Goal: Information Seeking & Learning: Learn about a topic

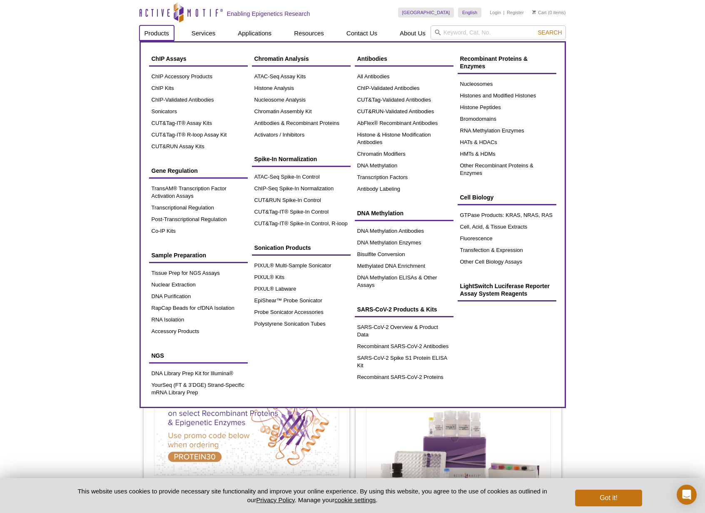
click at [155, 33] on link "Products" at bounding box center [157, 33] width 35 height 16
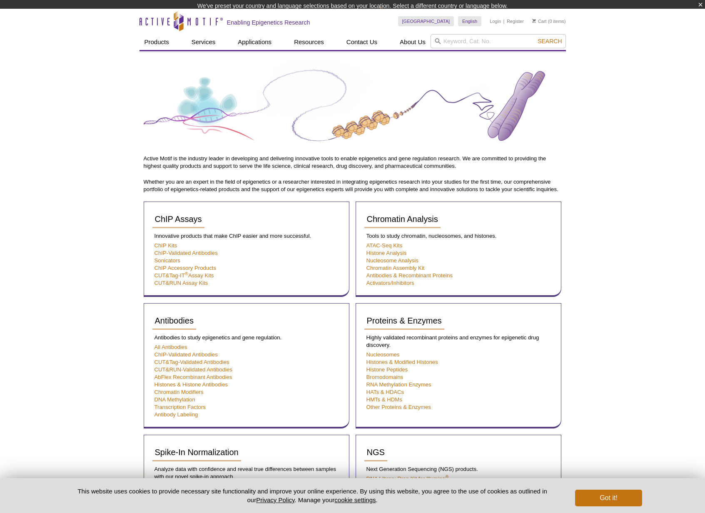
click at [631, 210] on div "Active Motif Logo Enabling Epigenetics Research 0 Search Skip to content Active…" at bounding box center [352, 512] width 705 height 1007
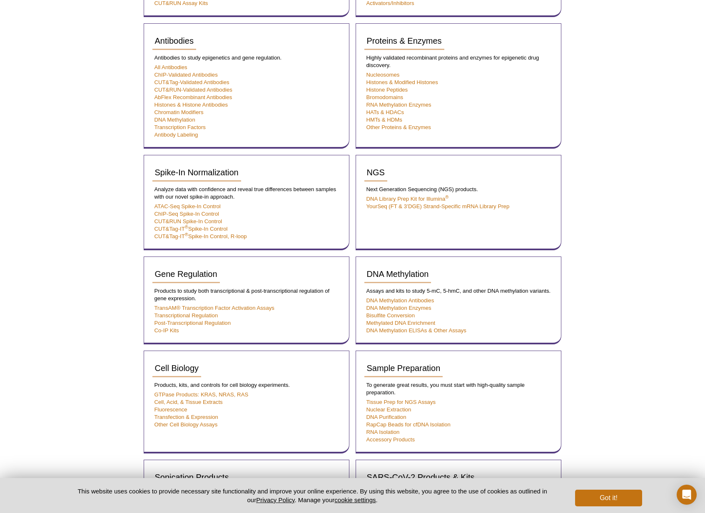
scroll to position [268, 0]
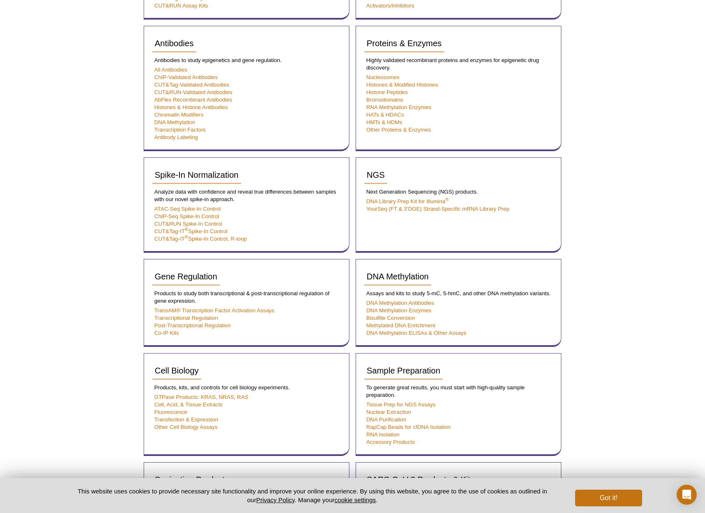
click at [113, 297] on div "Active Motif Logo Enabling Epigenetics Research 0 Search Skip to content Active…" at bounding box center [352, 235] width 705 height 1007
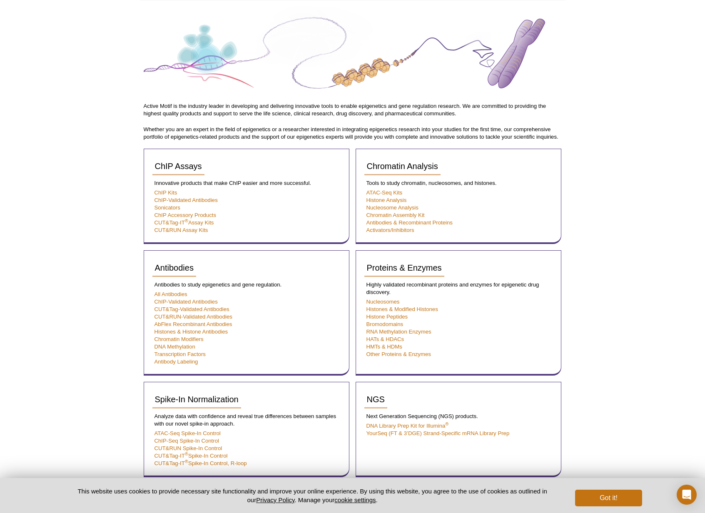
scroll to position [46, 0]
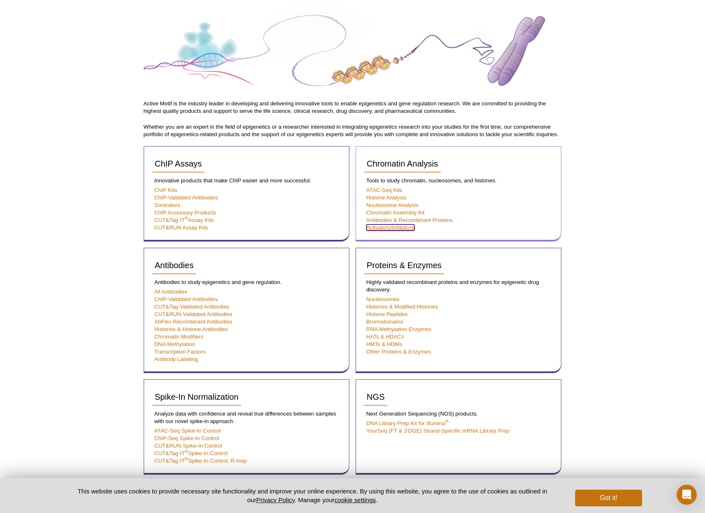
click at [378, 227] on link "Activators/Inhibitors" at bounding box center [391, 228] width 48 height 6
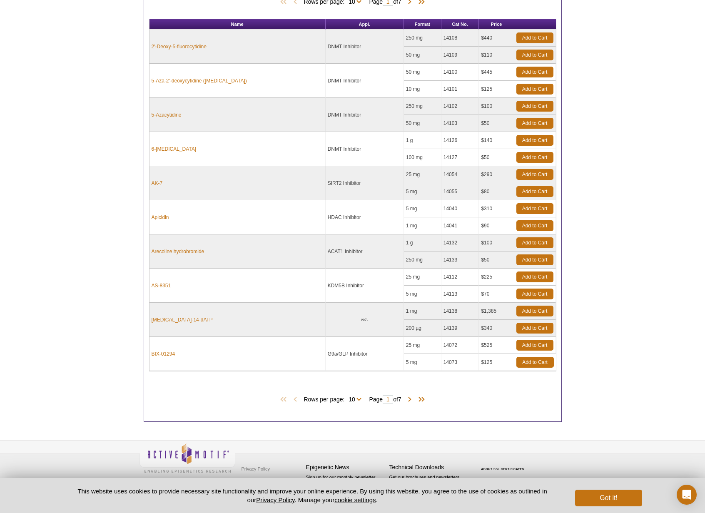
scroll to position [239, 0]
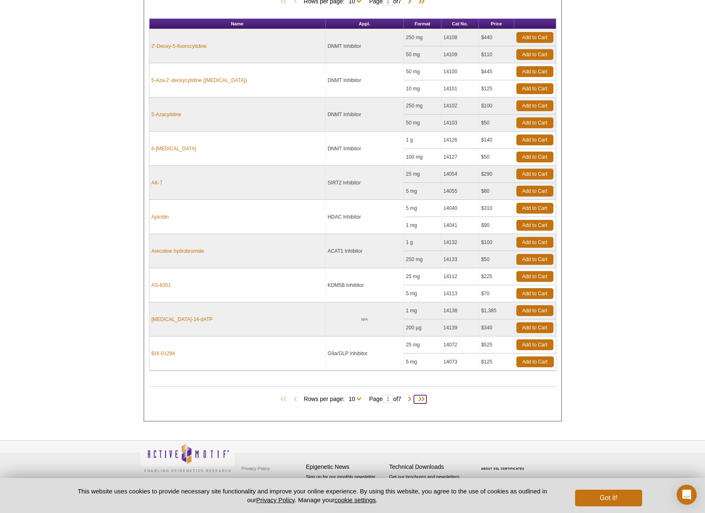
click at [424, 398] on span at bounding box center [420, 399] width 12 height 8
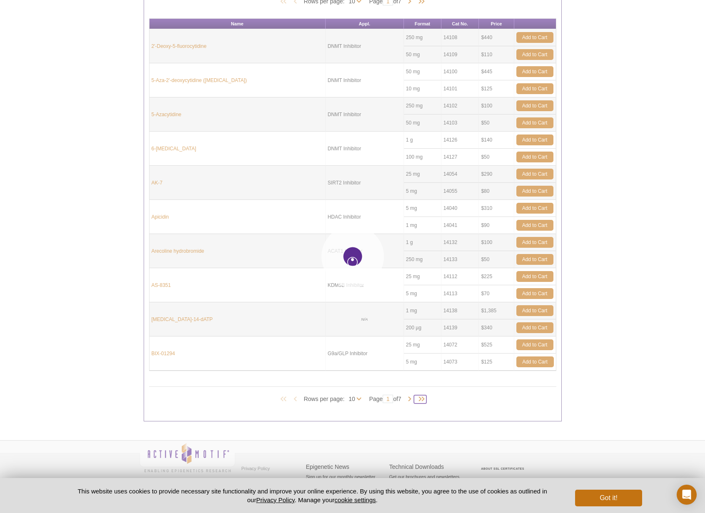
type input "7"
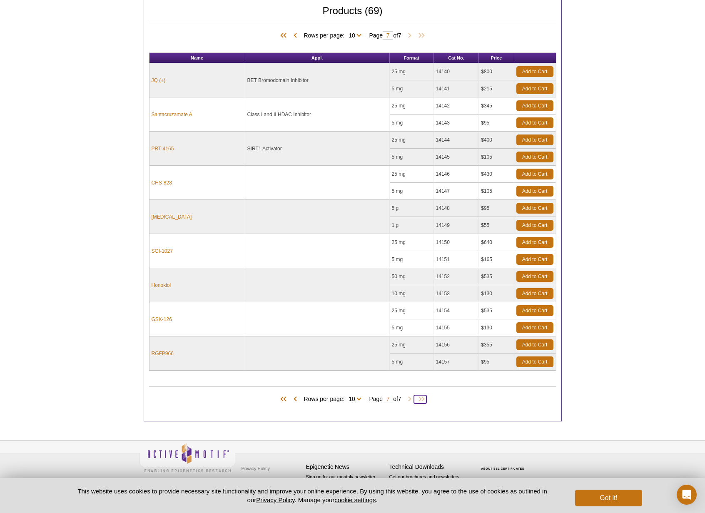
scroll to position [205, 0]
click at [425, 399] on span at bounding box center [420, 399] width 12 height 8
click at [281, 399] on span at bounding box center [285, 399] width 12 height 8
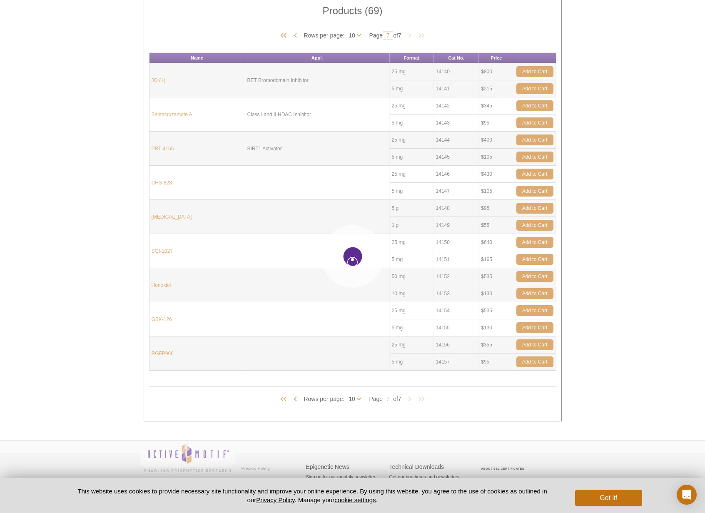
type input "1"
click at [292, 399] on body "Active Motif Logo Enabling Epigenetics Research 0 Search Skip to content Active…" at bounding box center [352, 154] width 705 height 718
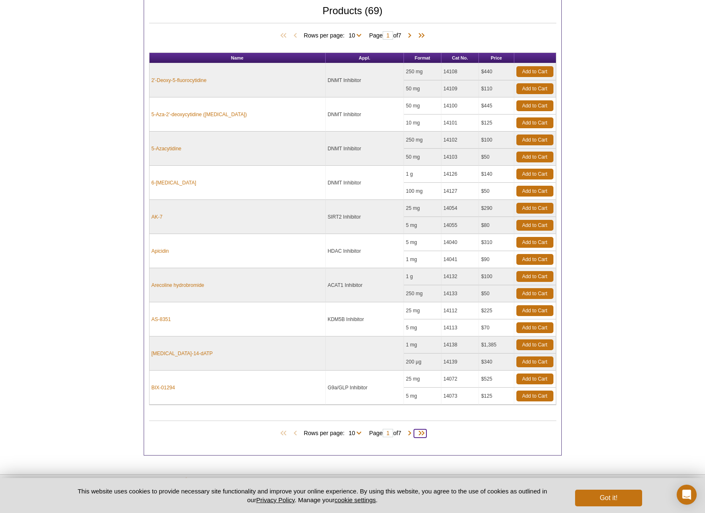
click at [424, 432] on span at bounding box center [420, 433] width 12 height 8
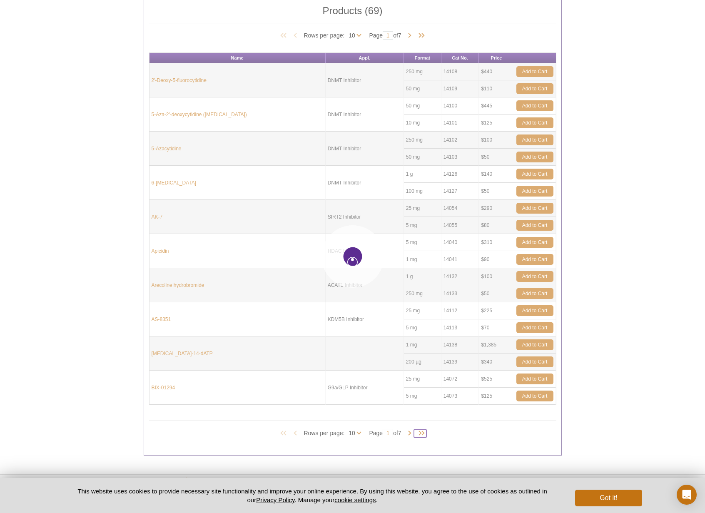
type input "7"
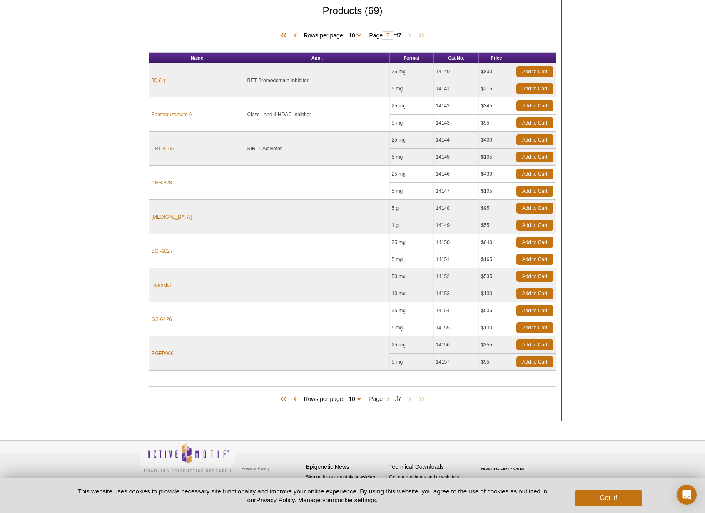
click at [425, 432] on div "Active Motif Logo Enabling Epigenetics Research 0 Search Skip to content Active…" at bounding box center [352, 154] width 705 height 718
click at [426, 398] on span at bounding box center [420, 399] width 12 height 8
click at [293, 400] on span at bounding box center [295, 399] width 8 height 8
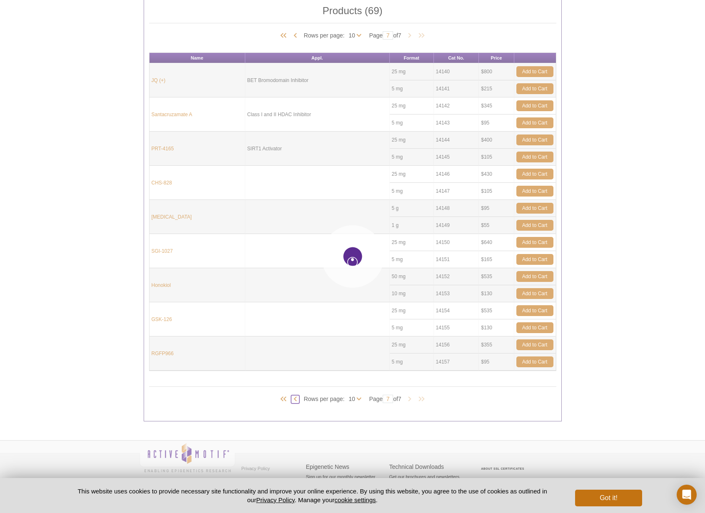
type input "6"
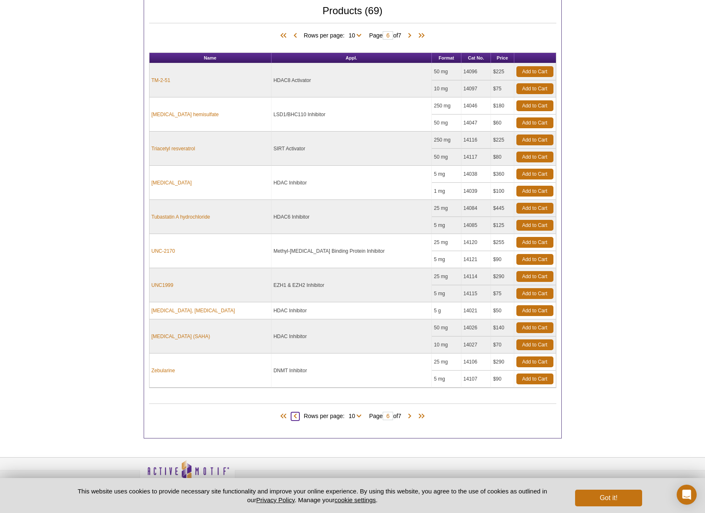
click at [294, 417] on span at bounding box center [295, 416] width 8 height 8
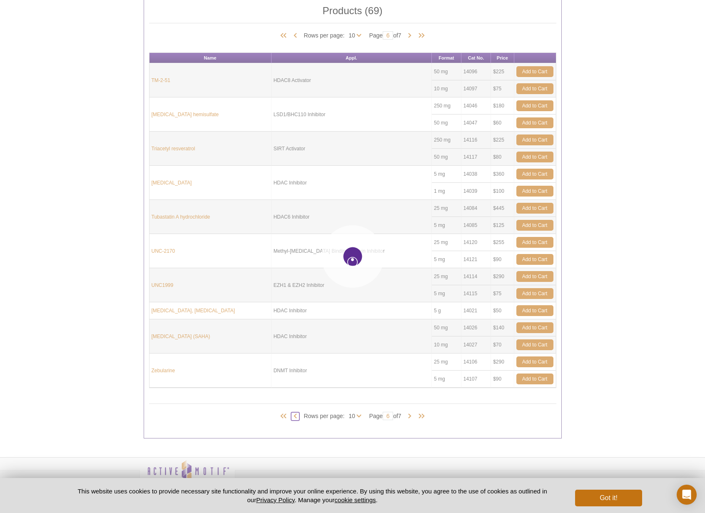
type input "5"
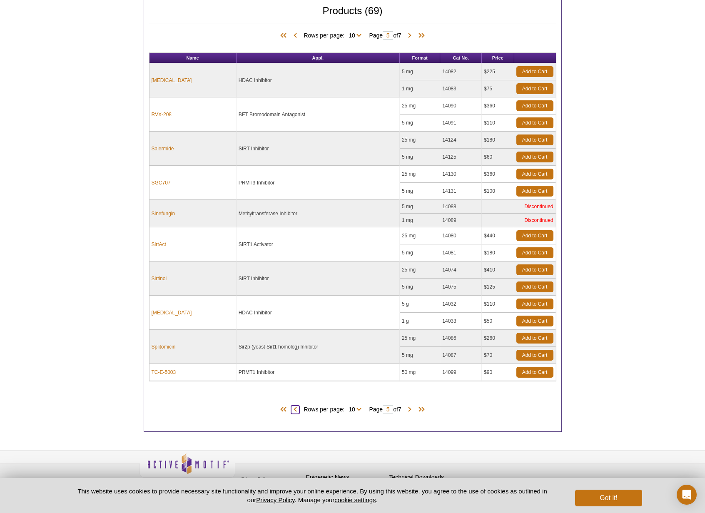
click at [292, 408] on span at bounding box center [295, 410] width 8 height 8
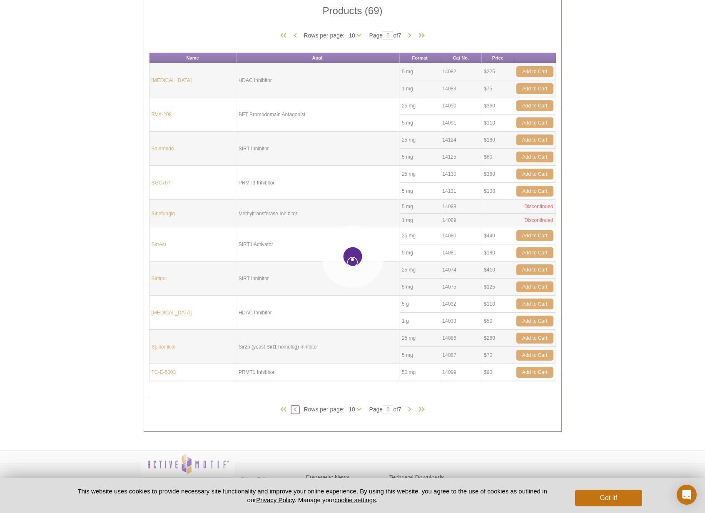
type input "4"
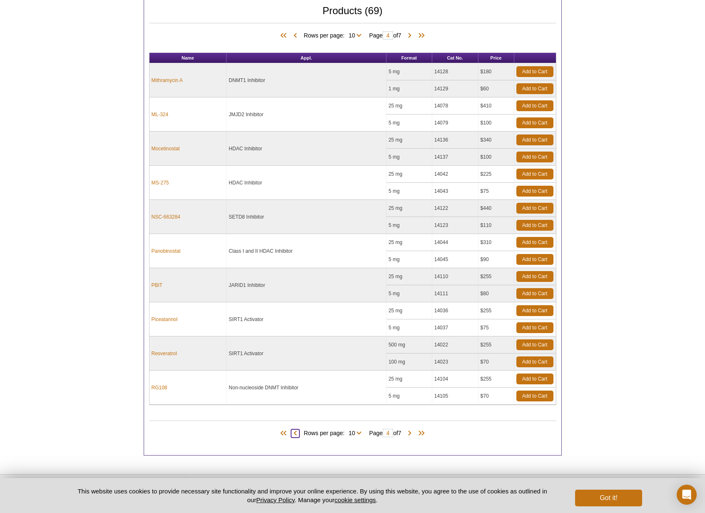
click at [292, 431] on span at bounding box center [295, 433] width 8 height 8
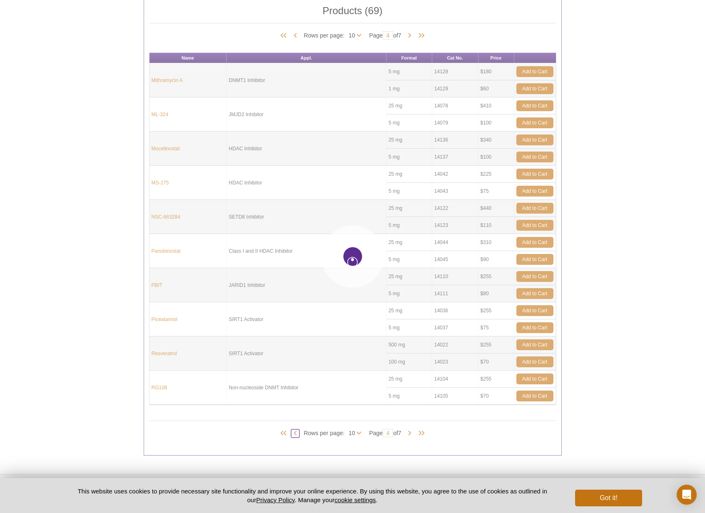
type input "3"
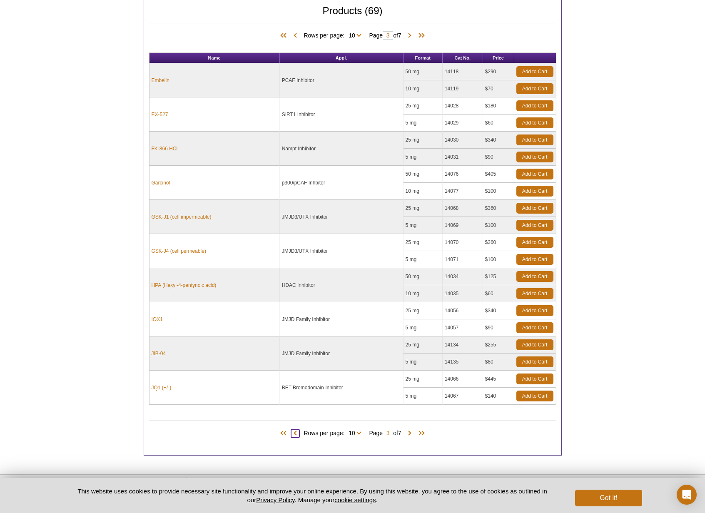
click at [292, 432] on span at bounding box center [295, 433] width 8 height 8
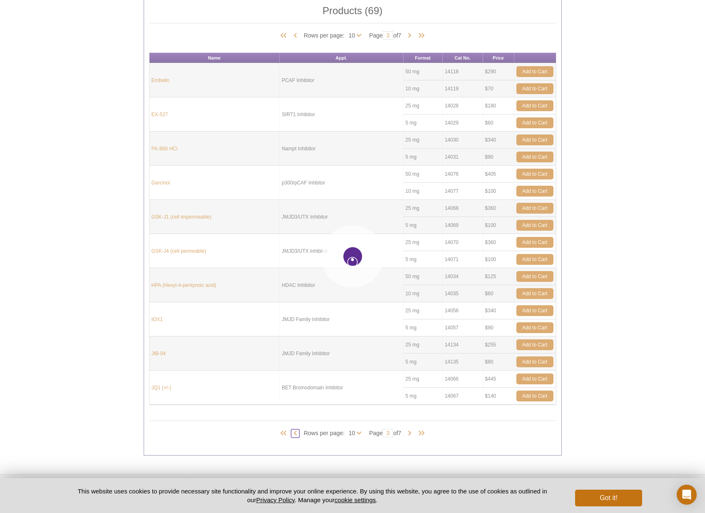
type input "2"
